Goal: Task Accomplishment & Management: Use online tool/utility

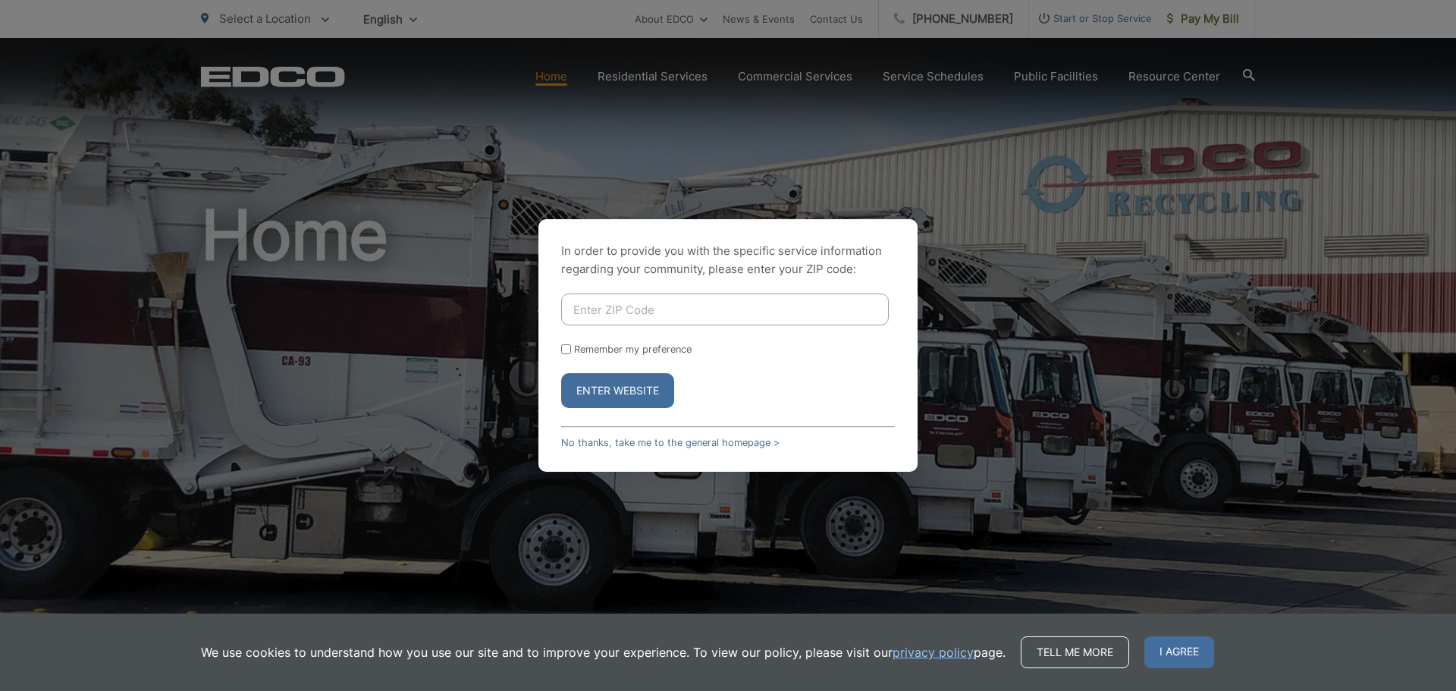
click at [651, 308] on input "Enter ZIP Code" at bounding box center [725, 309] width 328 height 32
type input "91355"
click at [661, 395] on button "Enter Website" at bounding box center [617, 390] width 113 height 35
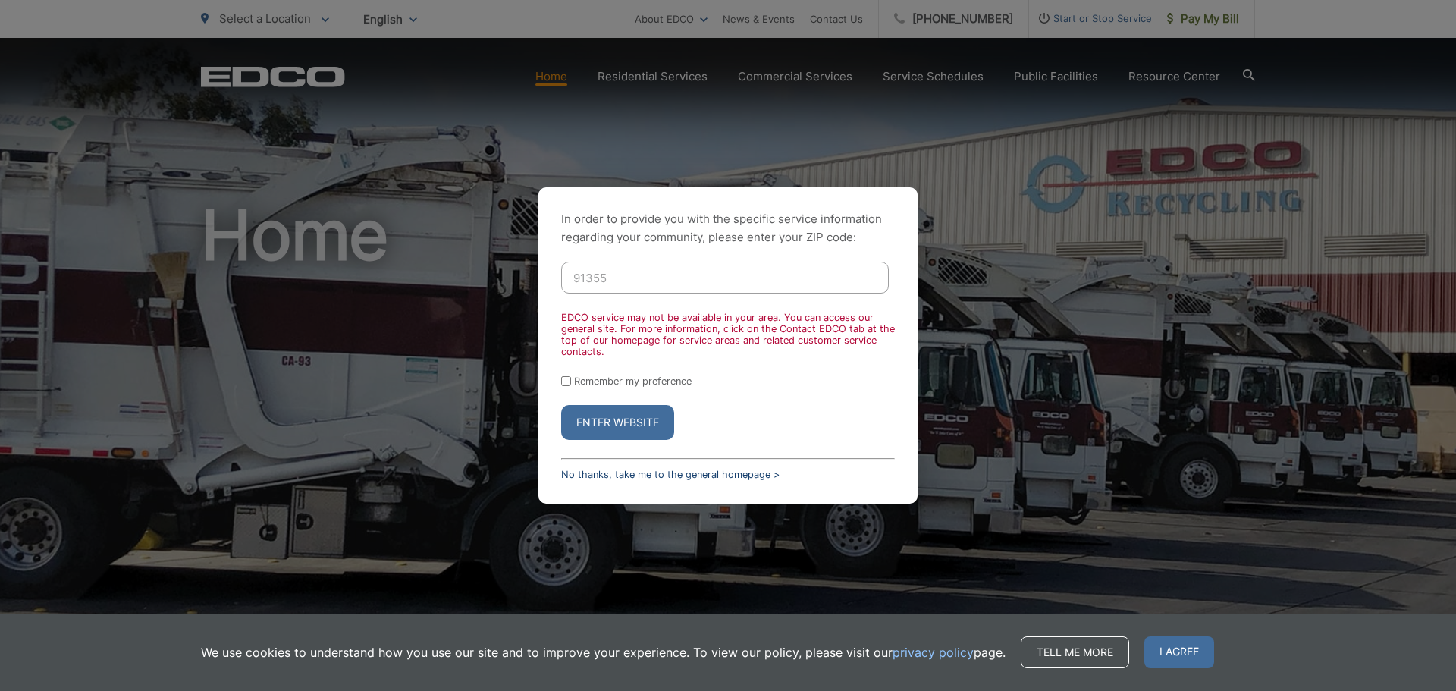
click at [714, 469] on link "No thanks, take me to the general homepage >" at bounding box center [670, 474] width 218 height 11
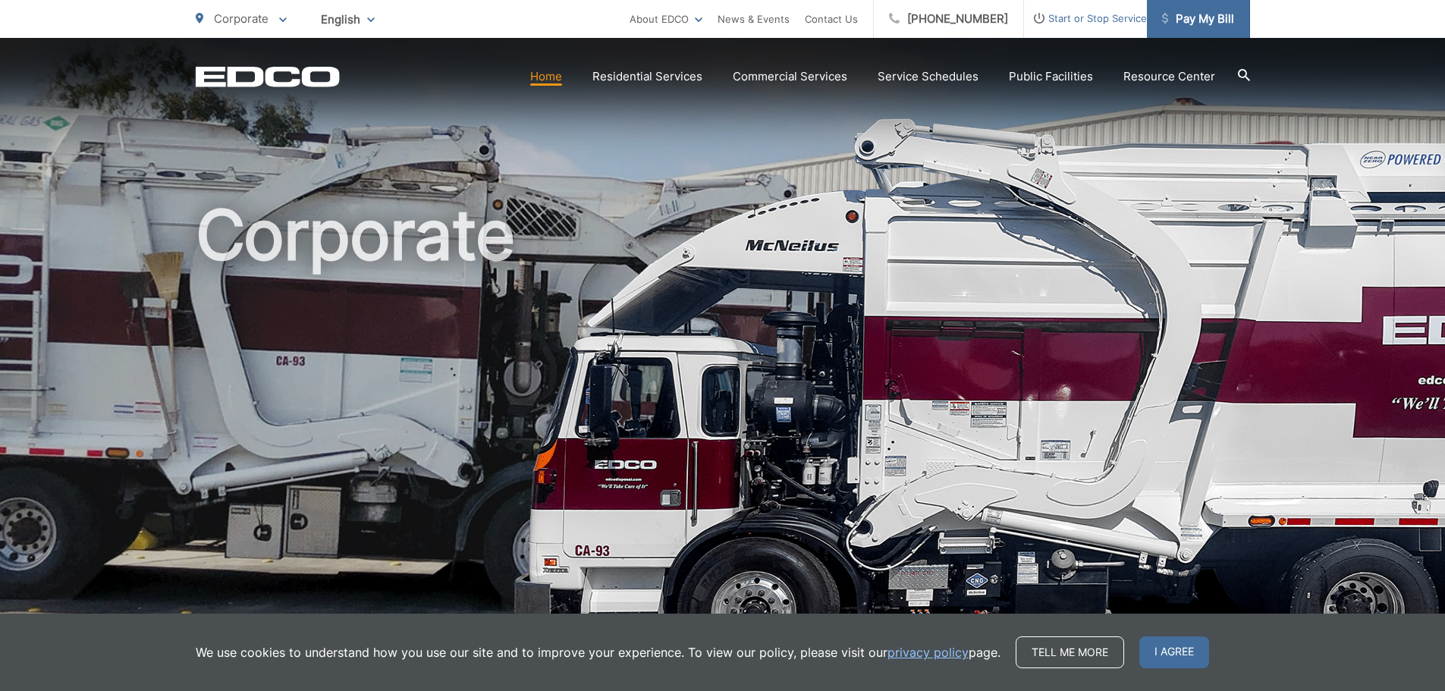
click at [1213, 29] on link "Pay My Bill" at bounding box center [1198, 19] width 103 height 38
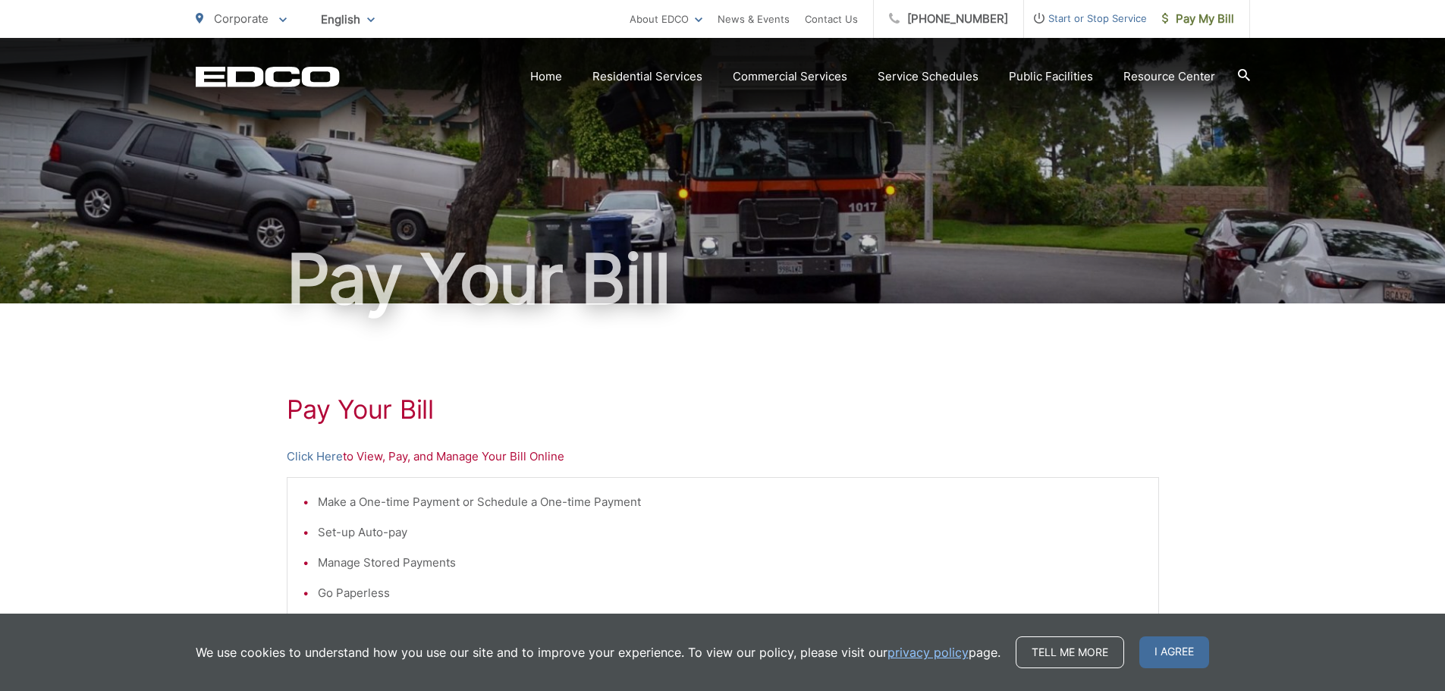
click at [324, 466] on div "Pay Your Bill Click Here to View, Pay, and Manage Your Bill Online Make a One-t…" at bounding box center [723, 643] width 872 height 681
click at [329, 454] on link "Click Here" at bounding box center [315, 456] width 56 height 18
